Goal: Check status: Check status

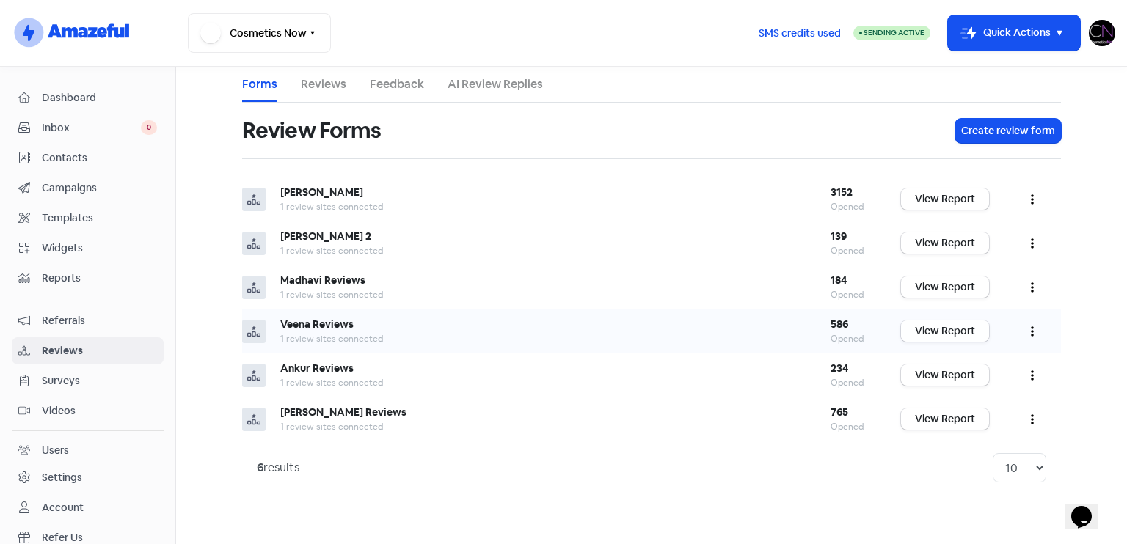
drag, startPoint x: 0, startPoint y: 0, endPoint x: 974, endPoint y: 332, distance: 1029.6
click at [974, 332] on link "View Report" at bounding box center [945, 331] width 88 height 21
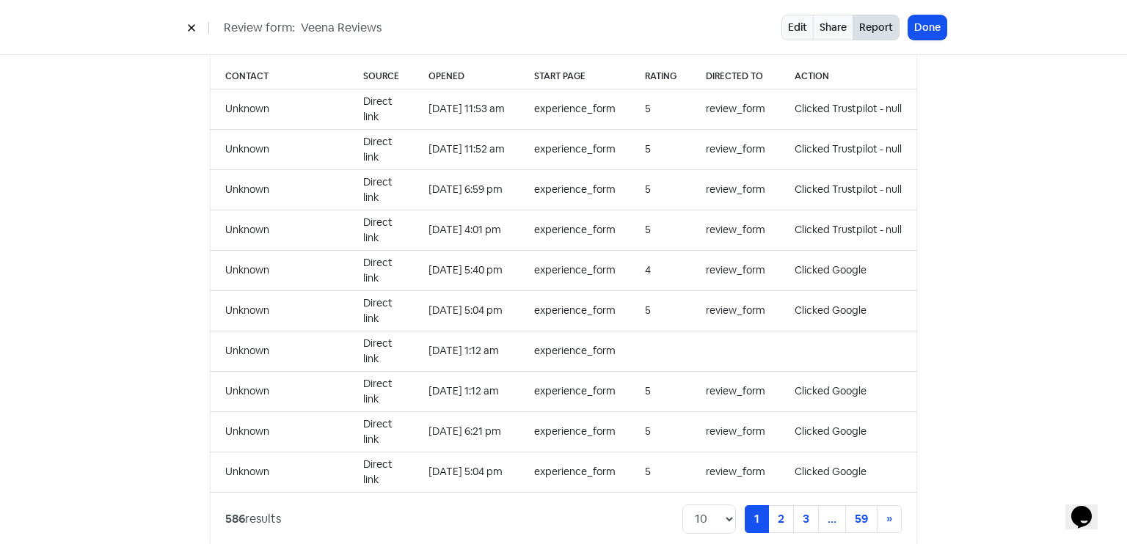
scroll to position [1508, 0]
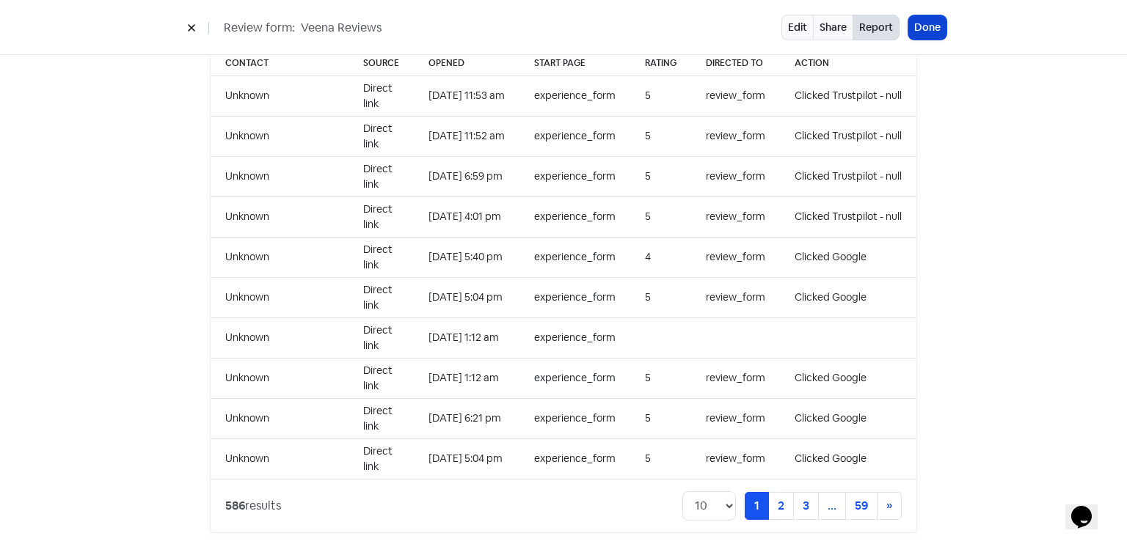
click at [929, 22] on button "Done" at bounding box center [927, 27] width 38 height 24
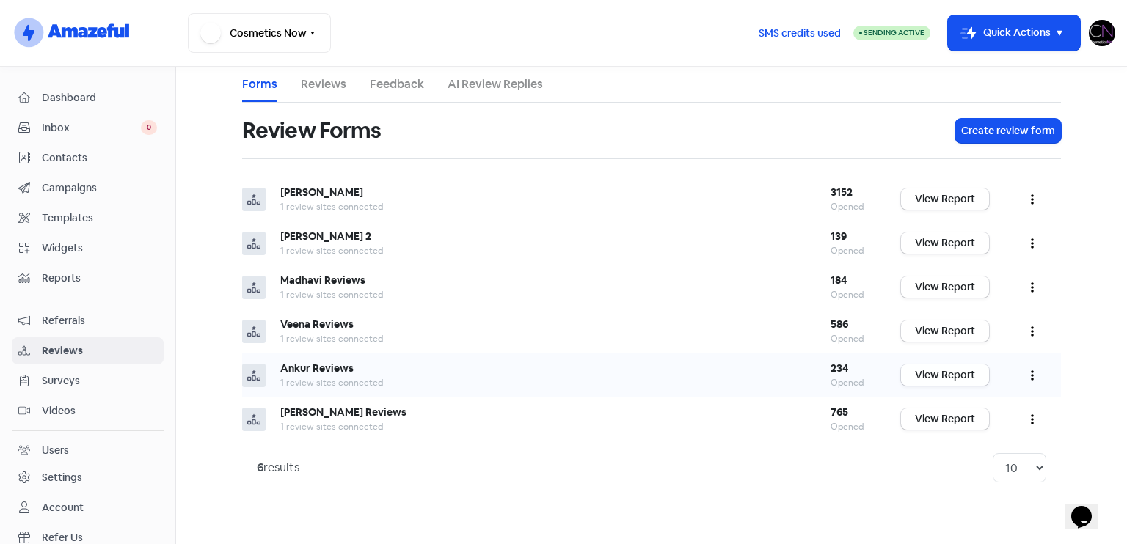
click at [957, 378] on link "View Report" at bounding box center [945, 375] width 88 height 21
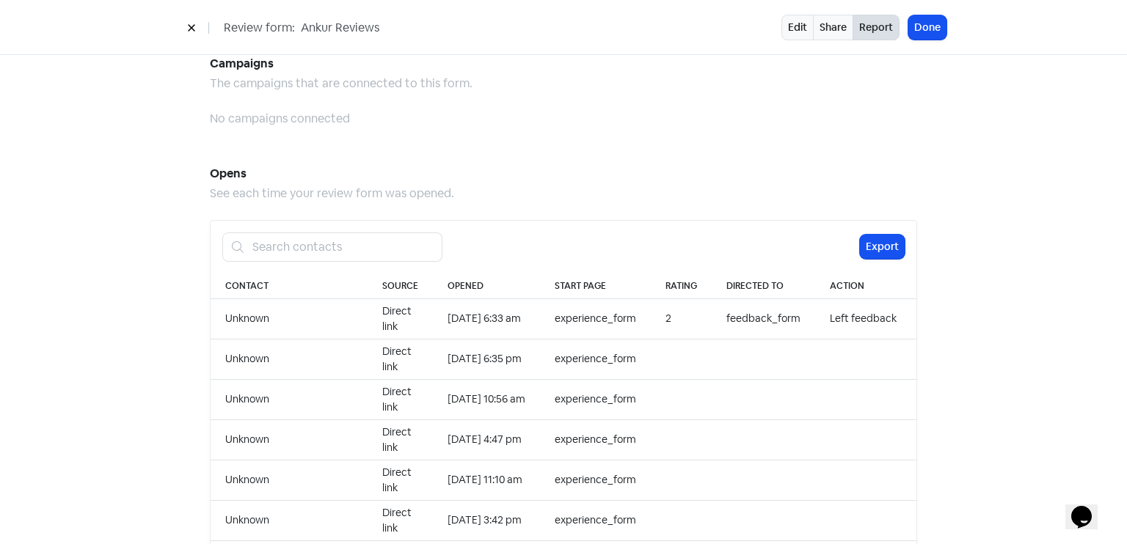
scroll to position [1508, 0]
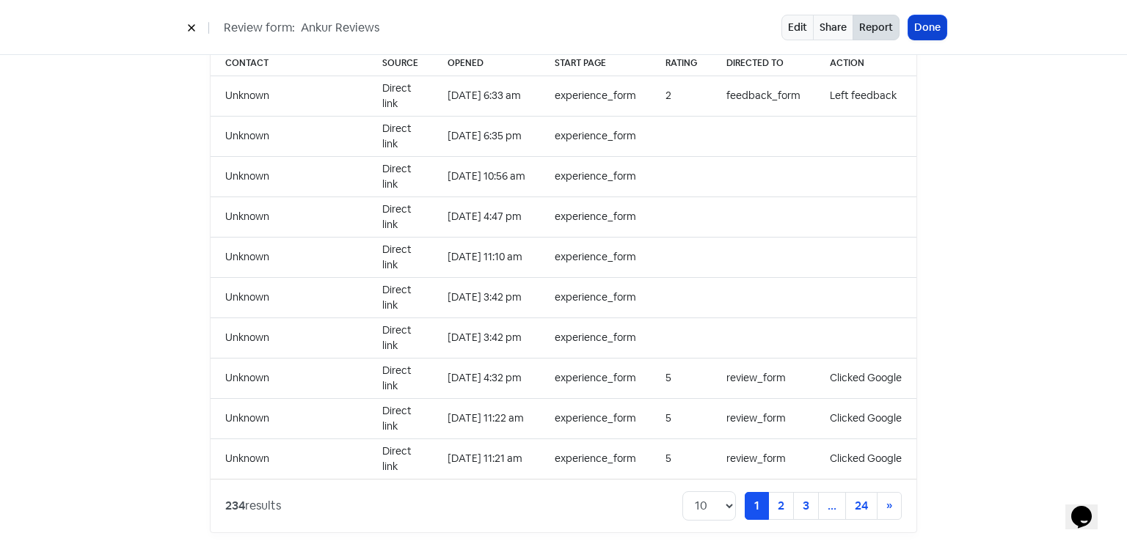
click at [916, 18] on button "Done" at bounding box center [927, 27] width 38 height 24
